Goal: Check status: Check status

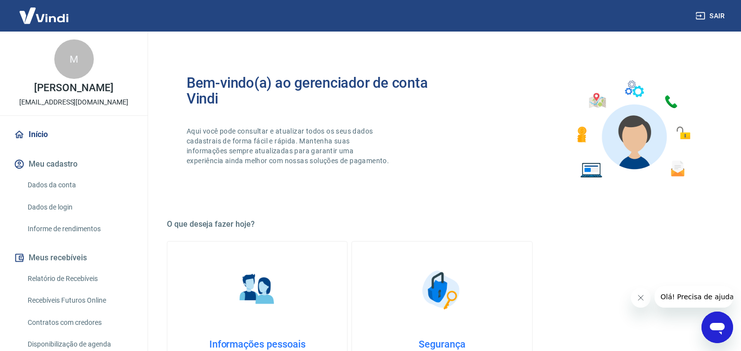
scroll to position [110, 0]
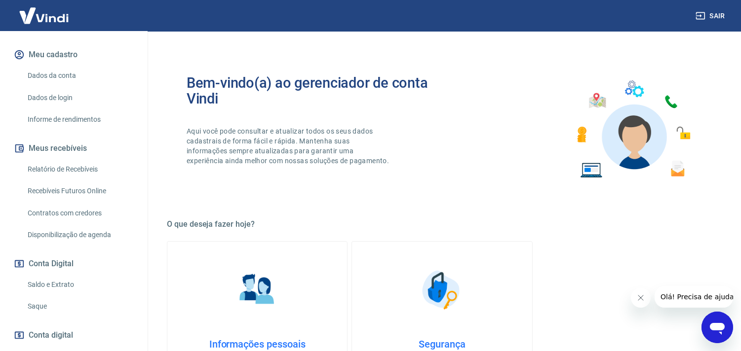
click at [62, 283] on link "Saldo e Extrato" at bounding box center [80, 285] width 112 height 20
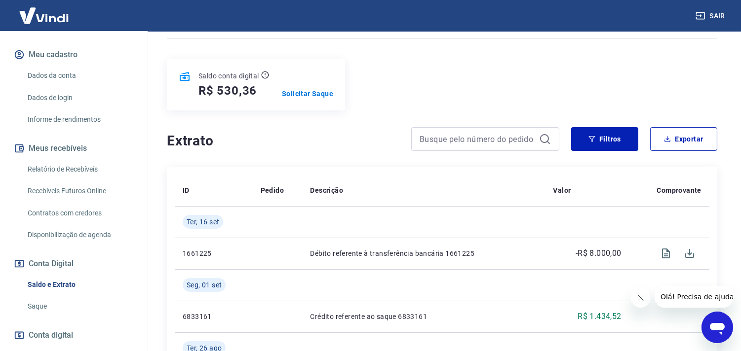
scroll to position [164, 0]
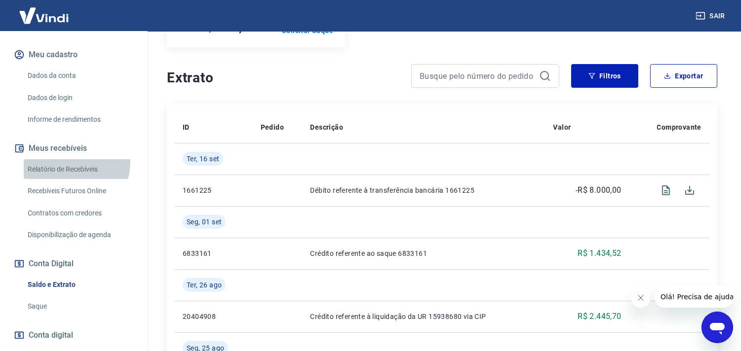
click at [68, 162] on link "Relatório de Recebíveis" at bounding box center [80, 169] width 112 height 20
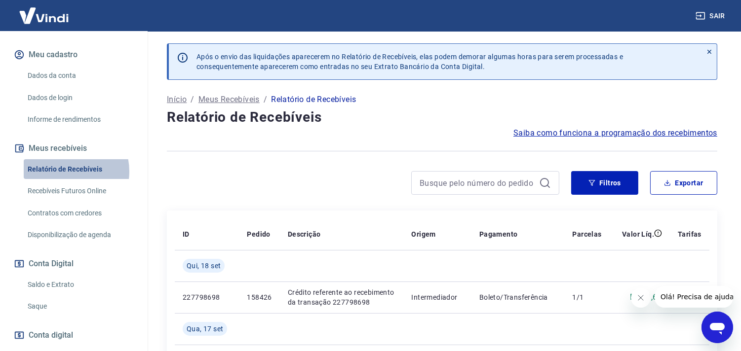
click at [65, 171] on link "Relatório de Recebíveis" at bounding box center [80, 169] width 112 height 20
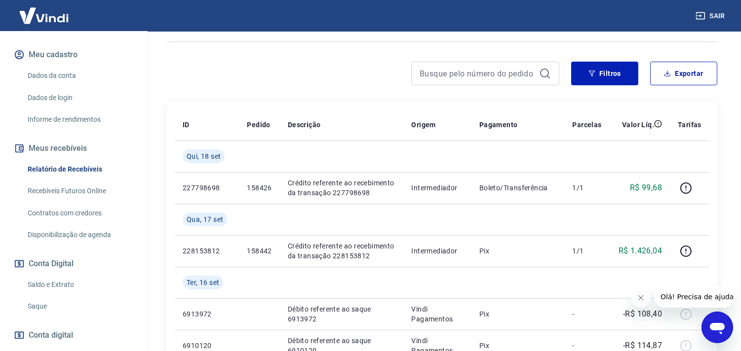
scroll to position [164, 0]
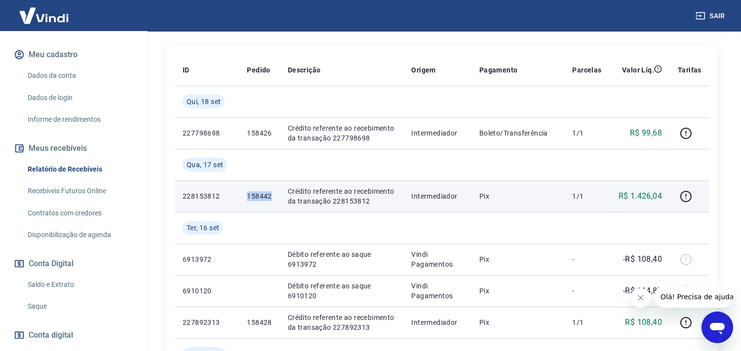
drag, startPoint x: 261, startPoint y: 198, endPoint x: 275, endPoint y: 199, distance: 14.9
click at [275, 199] on td "158442" at bounding box center [259, 197] width 40 height 32
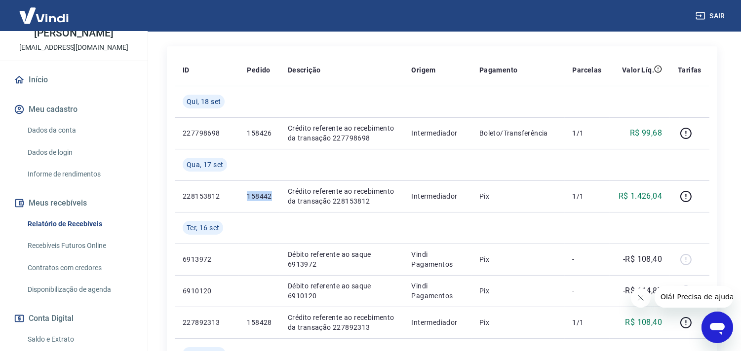
scroll to position [0, 0]
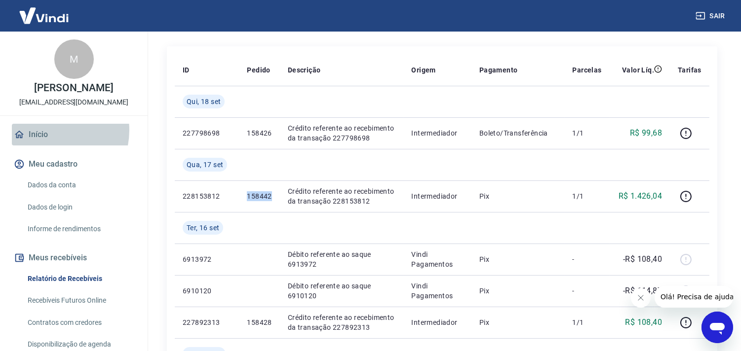
click at [47, 131] on link "Início" at bounding box center [74, 135] width 124 height 22
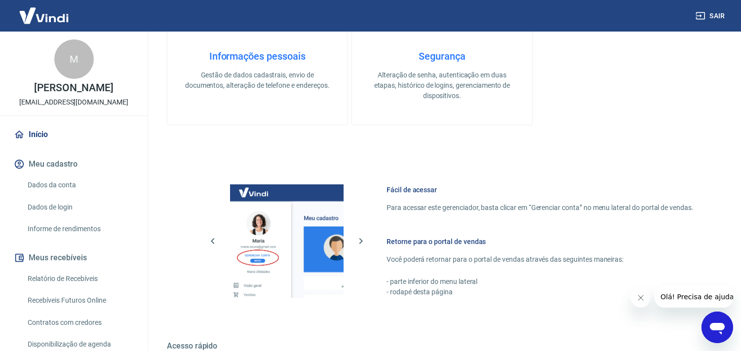
scroll to position [428, 0]
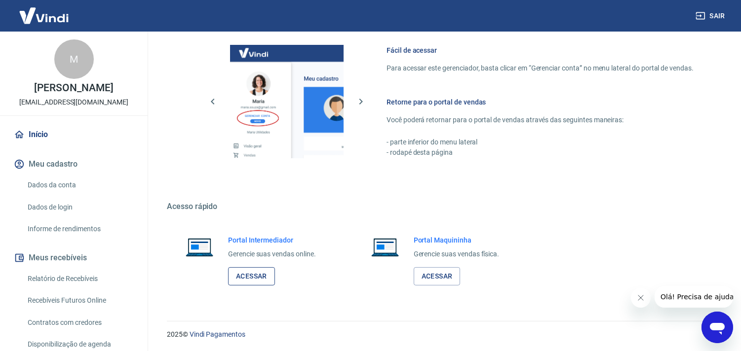
click at [262, 277] on link "Acessar" at bounding box center [251, 276] width 47 height 18
click at [41, 280] on link "Relatório de Recebíveis" at bounding box center [80, 279] width 112 height 20
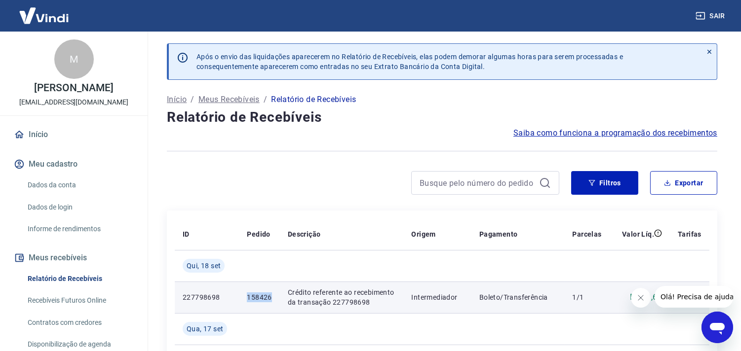
drag, startPoint x: 246, startPoint y: 298, endPoint x: 274, endPoint y: 299, distance: 28.6
click at [274, 299] on td "158426" at bounding box center [259, 298] width 40 height 32
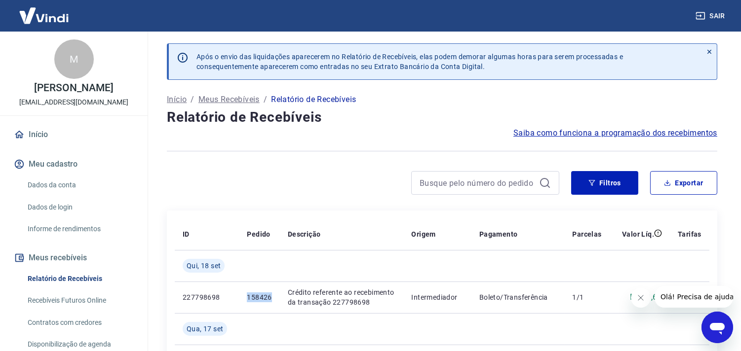
copy p "158426"
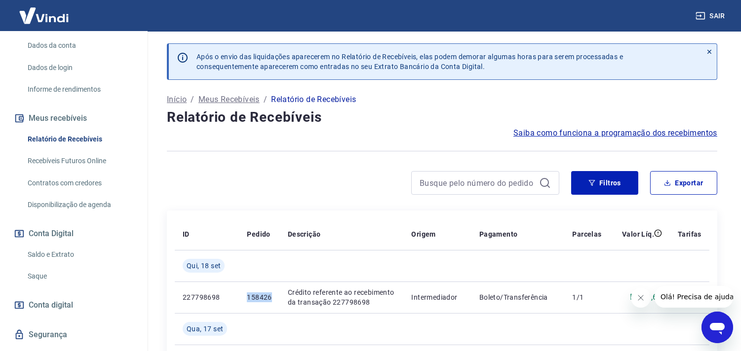
scroll to position [163, 0]
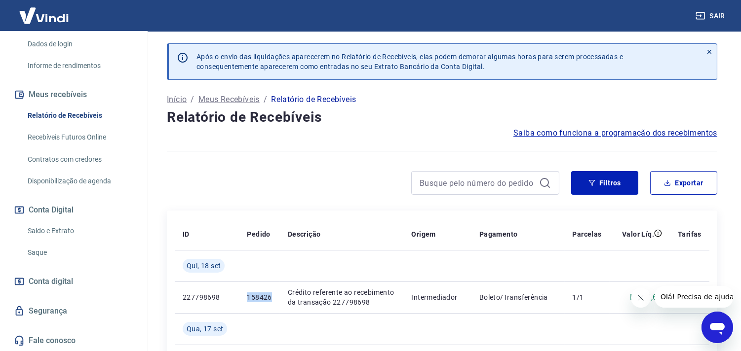
click at [53, 224] on link "Saldo e Extrato" at bounding box center [80, 231] width 112 height 20
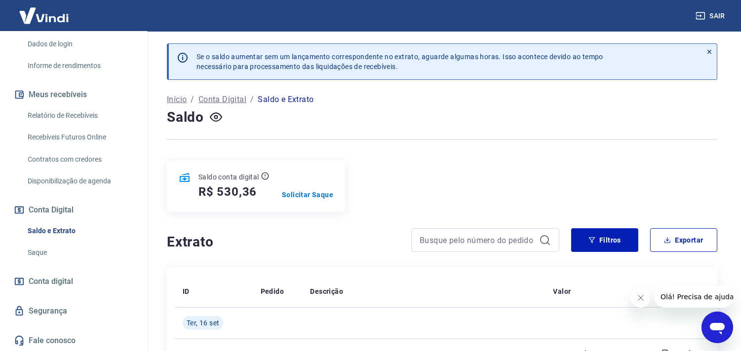
click at [55, 231] on link "Saldo e Extrato" at bounding box center [80, 231] width 112 height 20
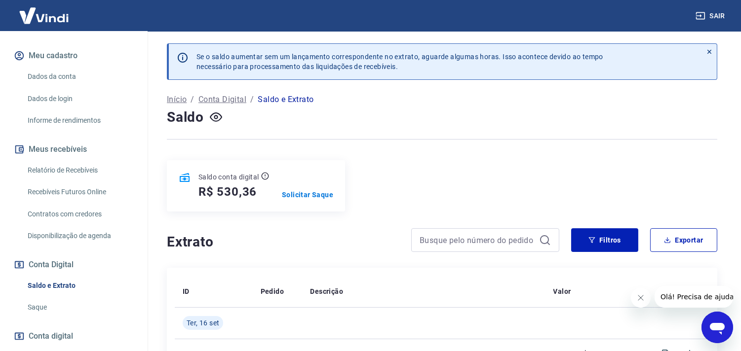
scroll to position [53, 0]
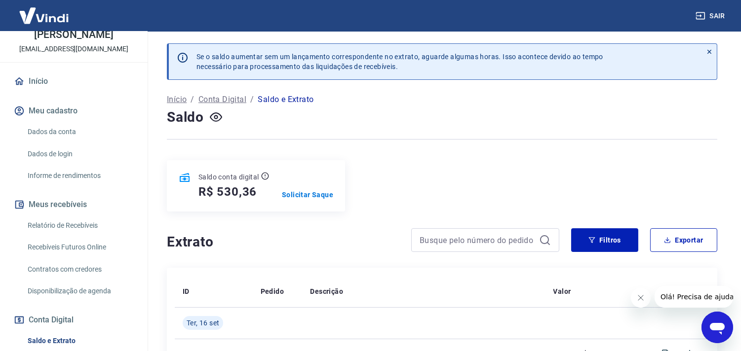
click at [53, 221] on link "Relatório de Recebíveis" at bounding box center [80, 226] width 112 height 20
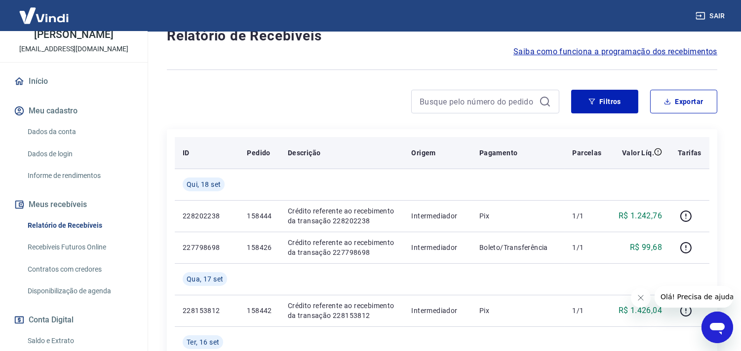
scroll to position [110, 0]
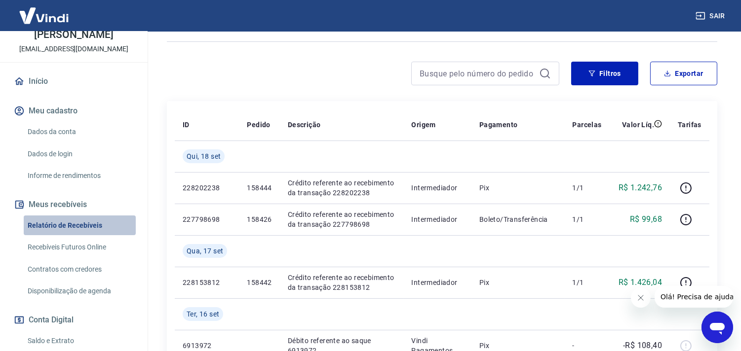
click at [80, 223] on link "Relatório de Recebíveis" at bounding box center [80, 226] width 112 height 20
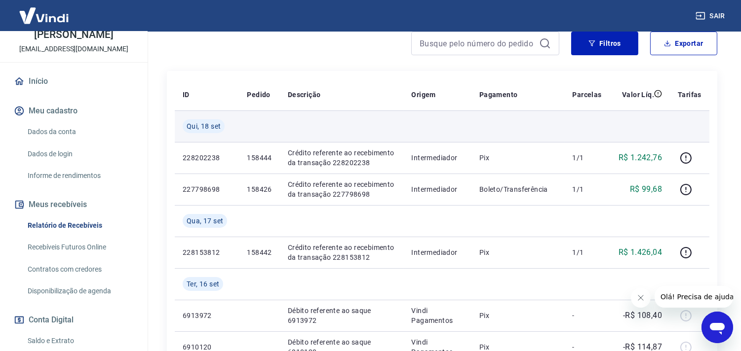
scroll to position [164, 0]
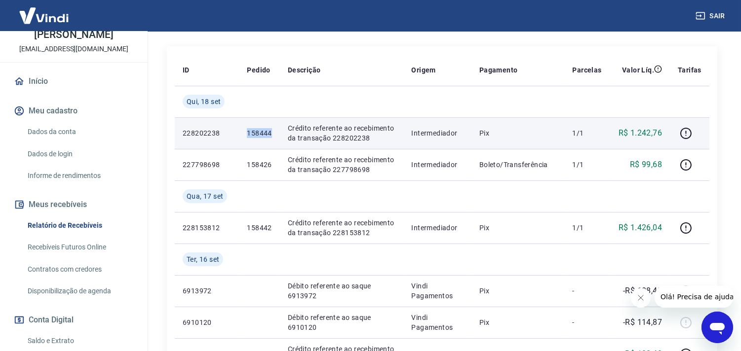
drag, startPoint x: 247, startPoint y: 136, endPoint x: 275, endPoint y: 136, distance: 27.6
click at [275, 136] on td "158444" at bounding box center [259, 133] width 40 height 32
copy p "158444"
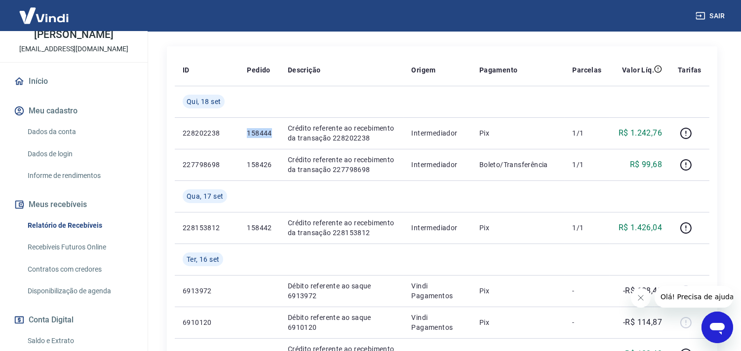
click at [29, 79] on link "Início" at bounding box center [74, 82] width 124 height 22
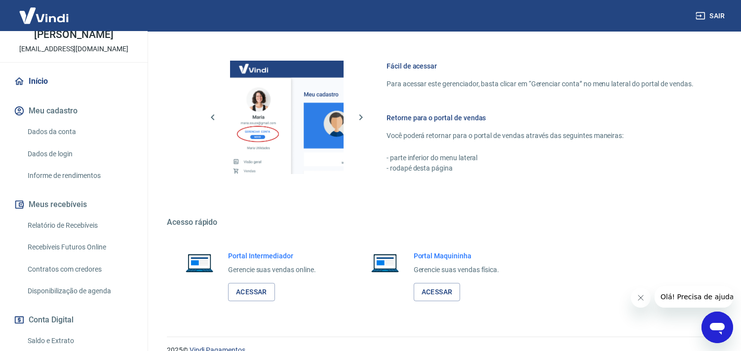
scroll to position [428, 0]
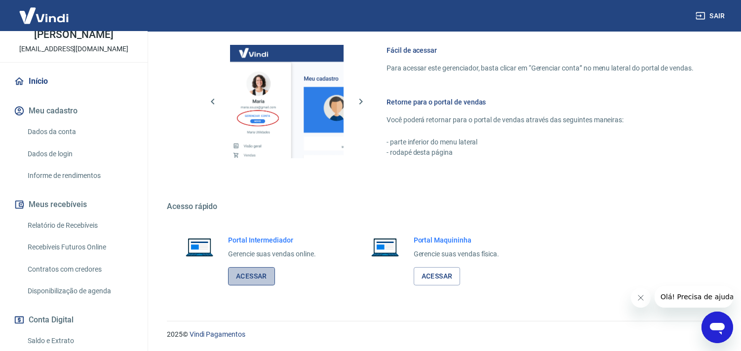
click at [260, 280] on link "Acessar" at bounding box center [251, 276] width 47 height 18
click at [64, 226] on link "Relatório de Recebíveis" at bounding box center [80, 226] width 112 height 20
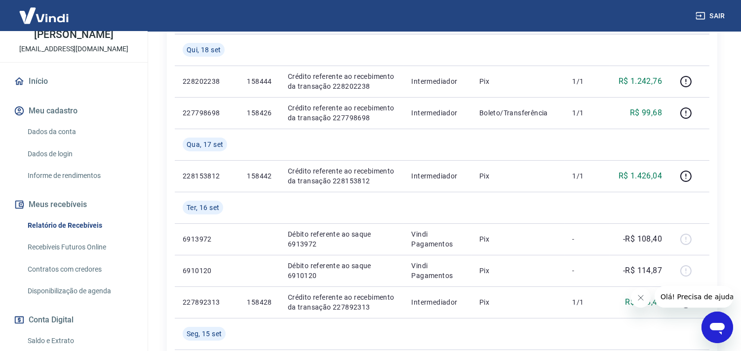
scroll to position [219, 0]
